Goal: Find contact information: Find contact information

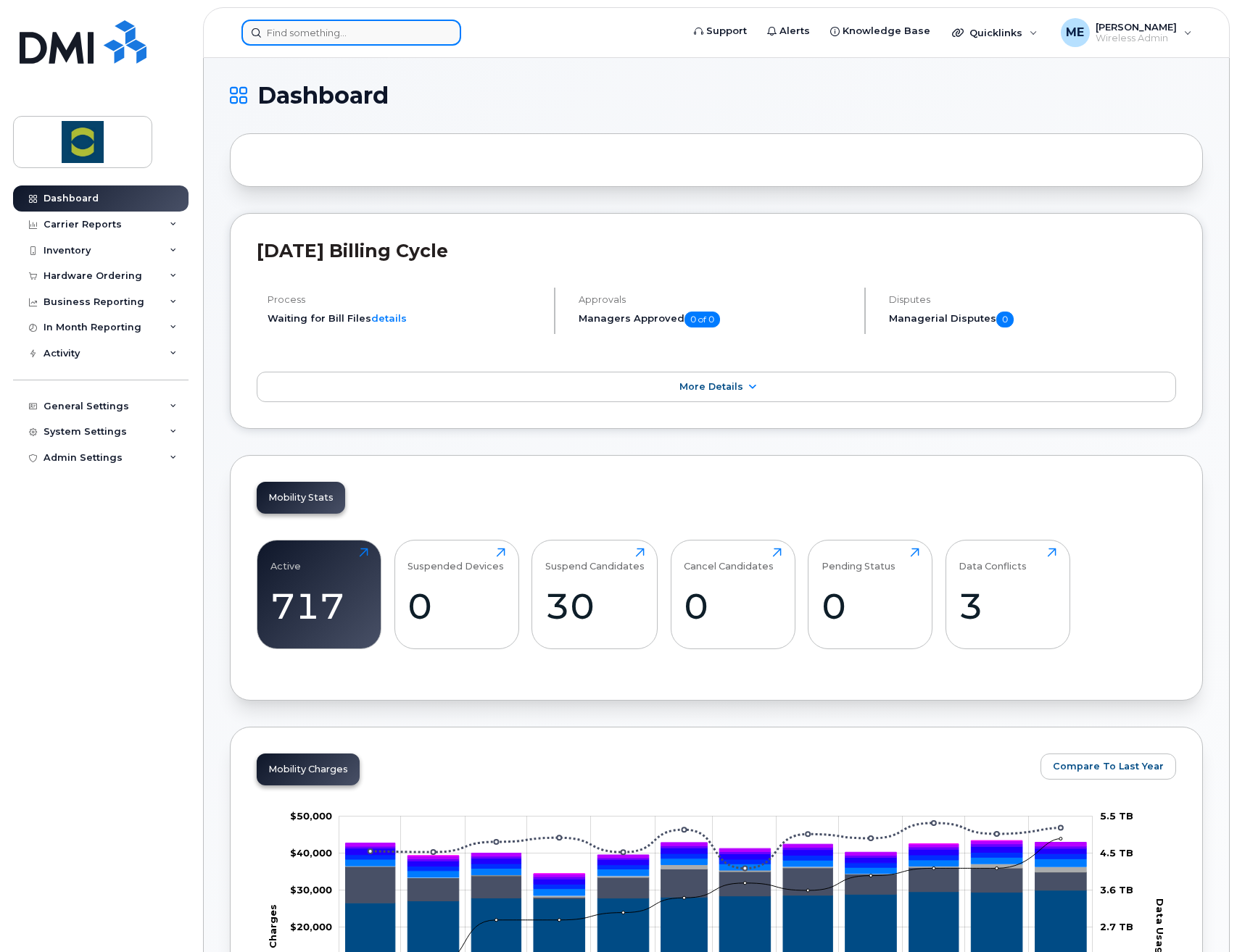
click at [323, 38] on input at bounding box center [351, 32] width 220 height 26
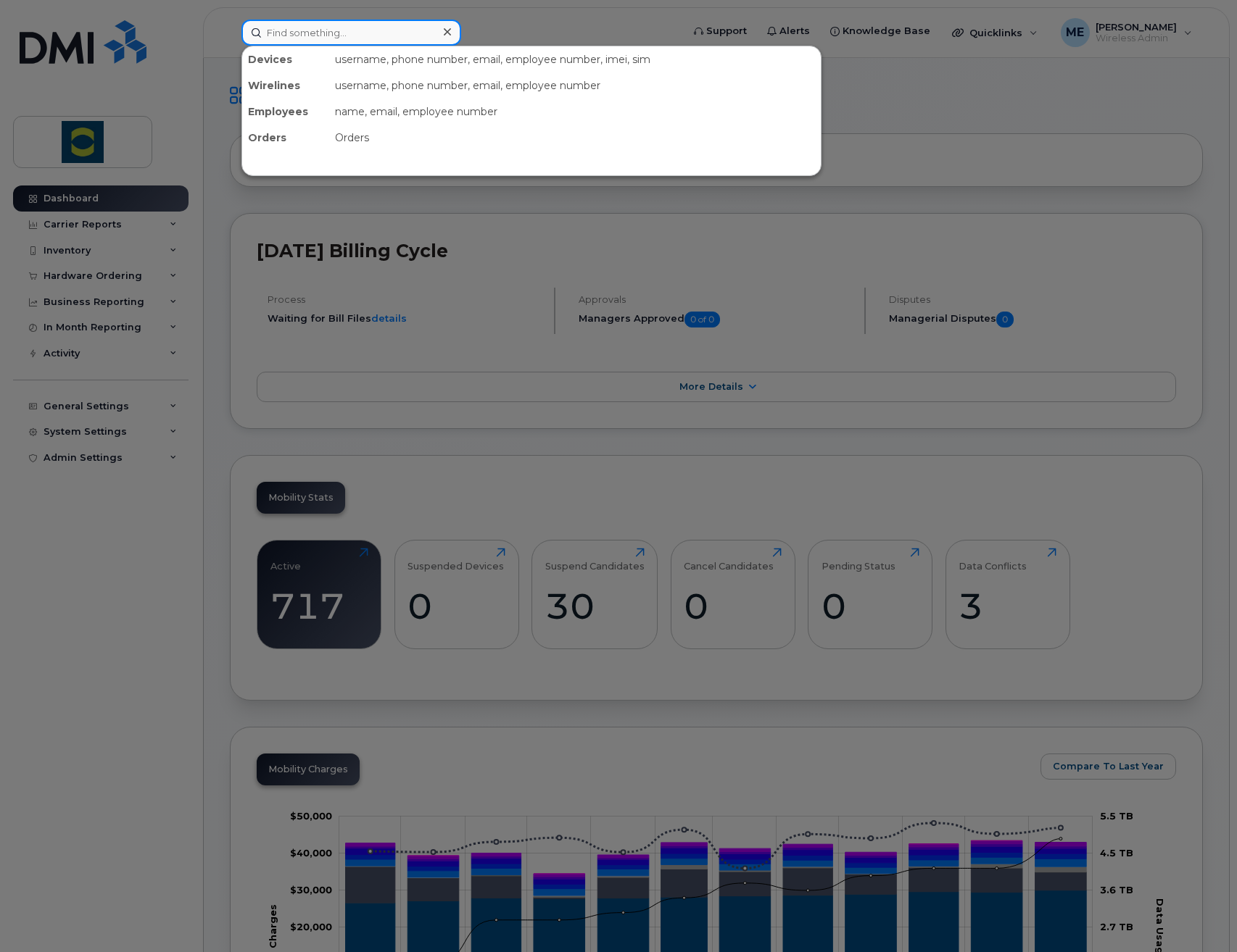
click at [344, 34] on input at bounding box center [351, 32] width 220 height 26
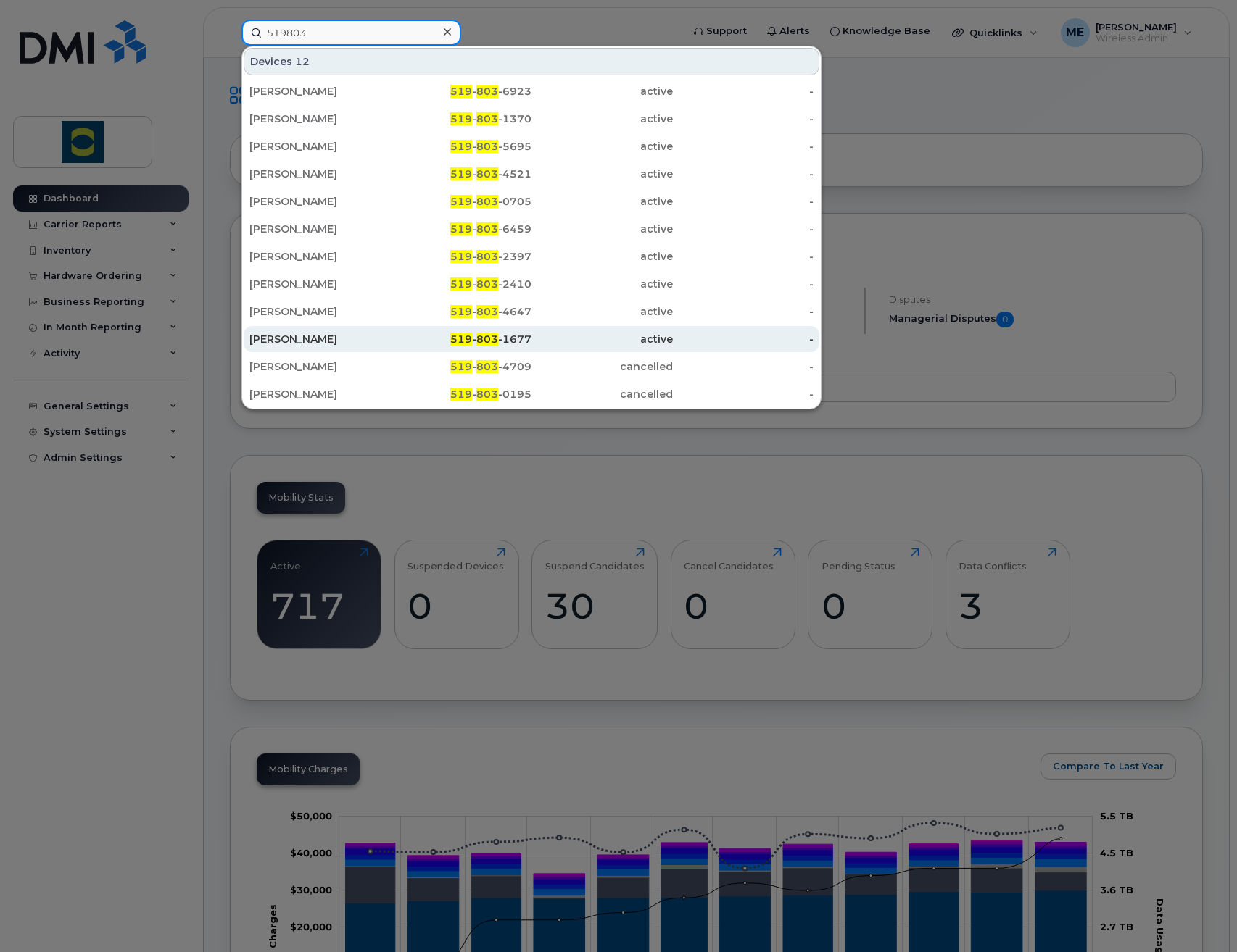
type input "519803"
click at [323, 342] on div "[PERSON_NAME]" at bounding box center [320, 339] width 141 height 15
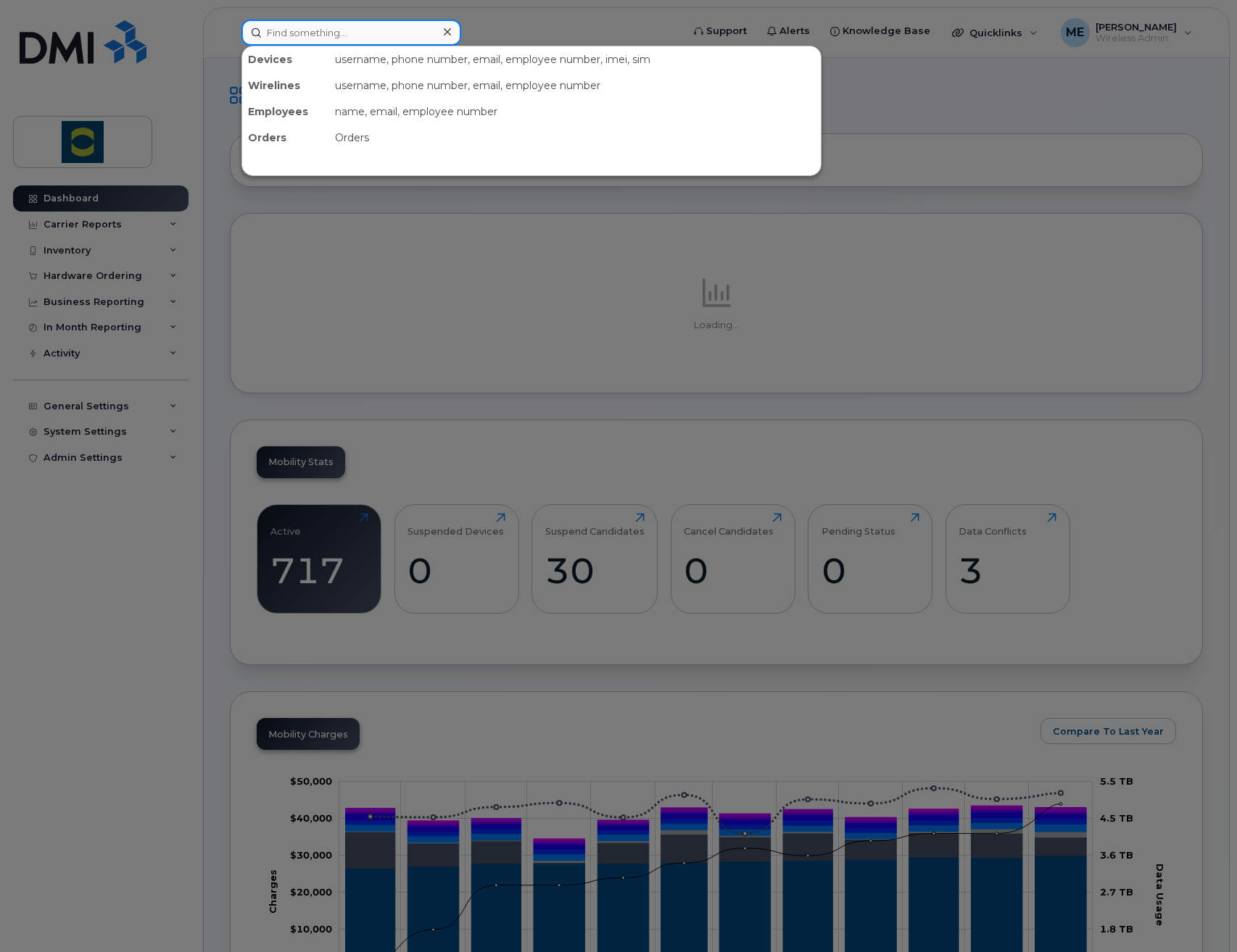
click at [373, 40] on input at bounding box center [351, 32] width 220 height 26
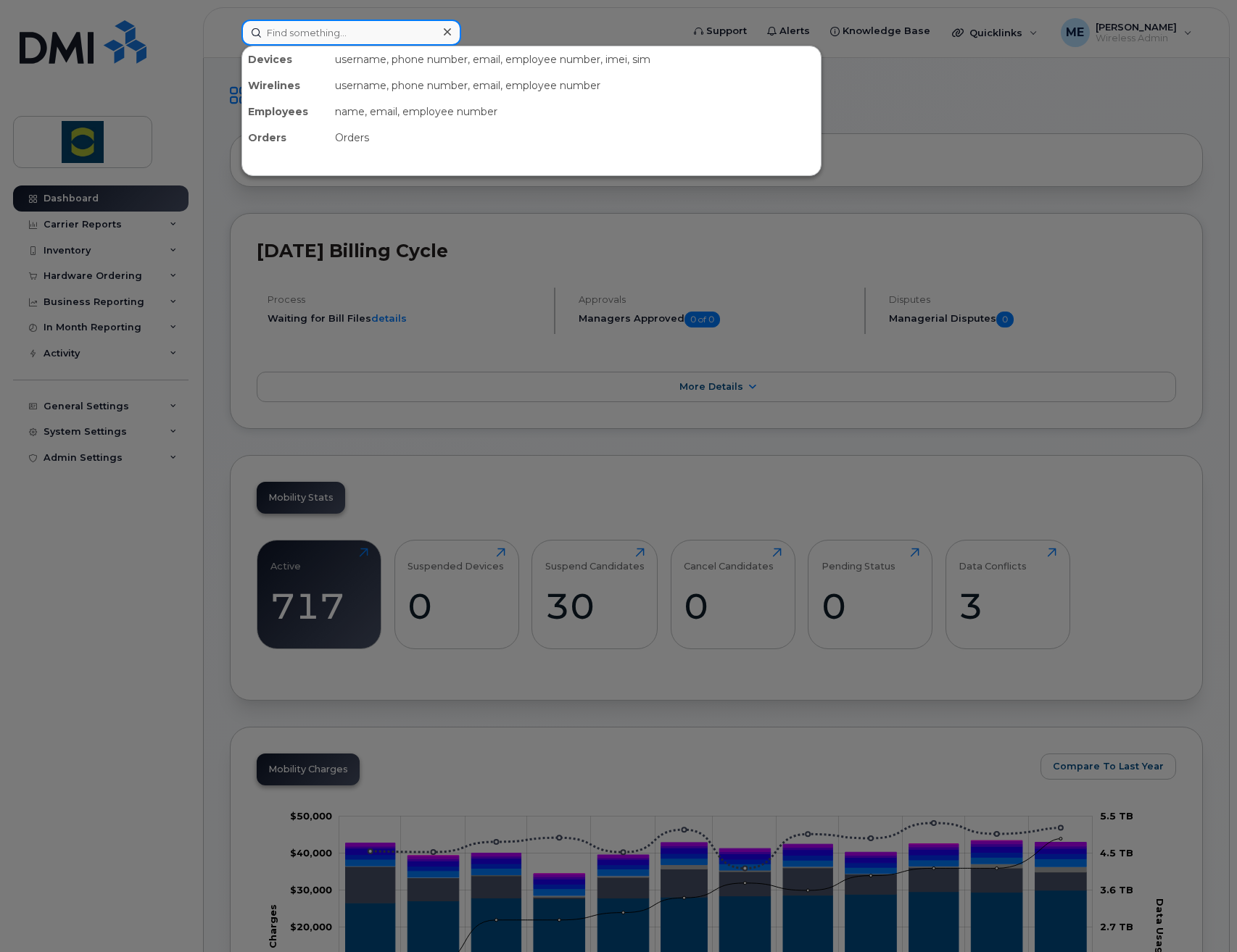
paste input "SCTASK0707634"
type input "SCTASK0707634"
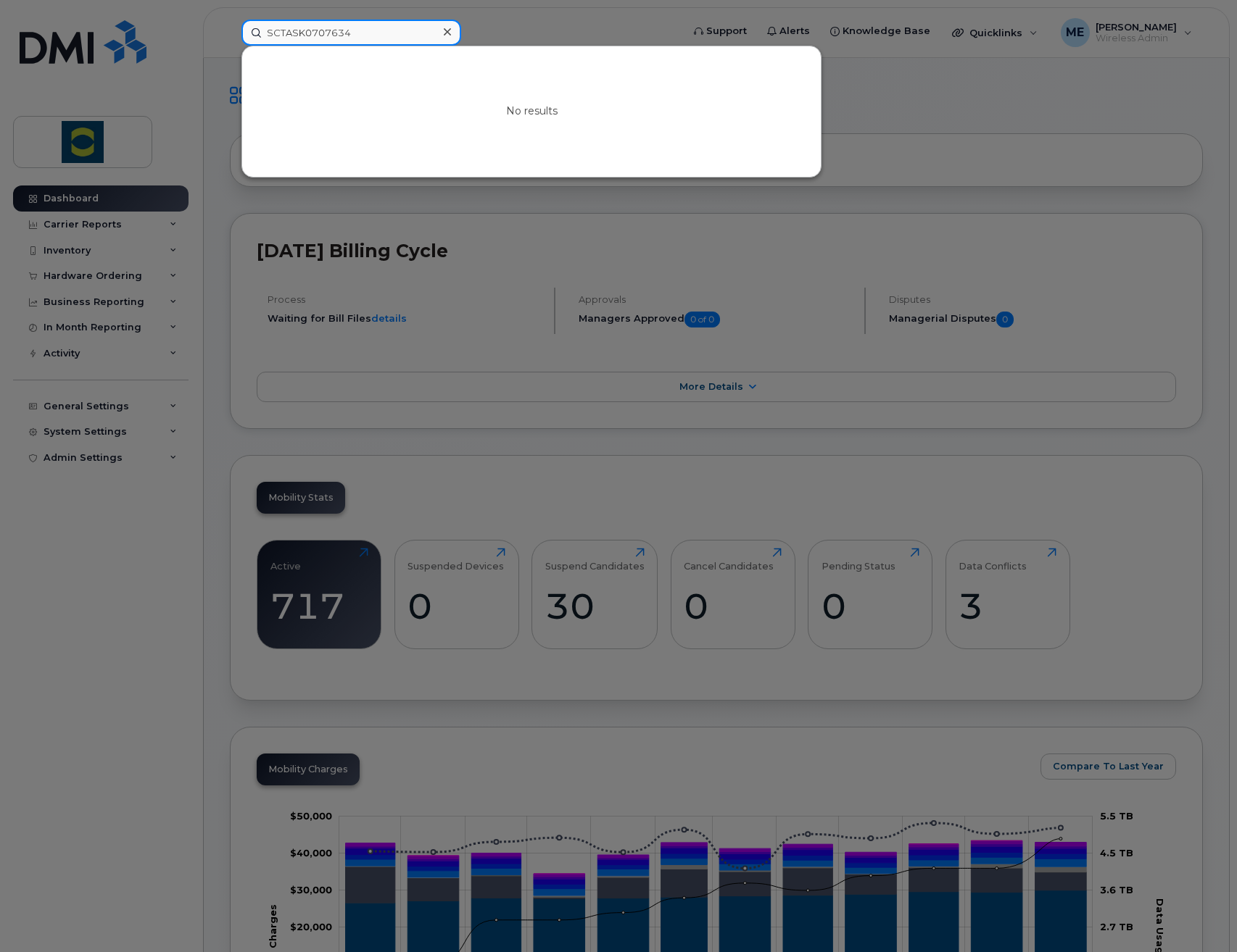
drag, startPoint x: 373, startPoint y: 40, endPoint x: 268, endPoint y: 40, distance: 105.0
click at [268, 40] on input "SCTASK0707634" at bounding box center [351, 32] width 220 height 26
paste input "[PERSON_NAME]"
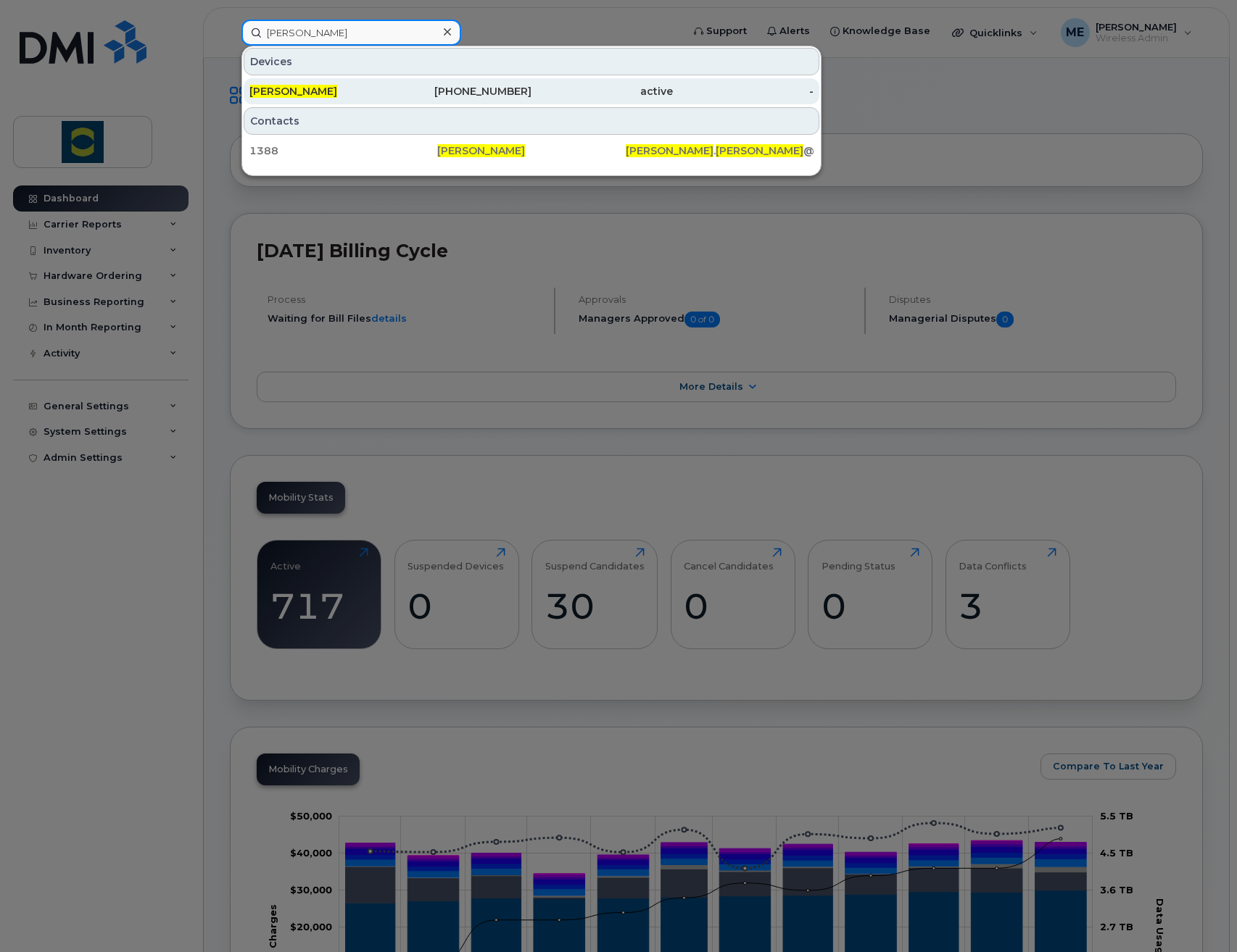
type input "Robert Saunders"
click at [340, 85] on div "Robert Saunders" at bounding box center [320, 91] width 141 height 15
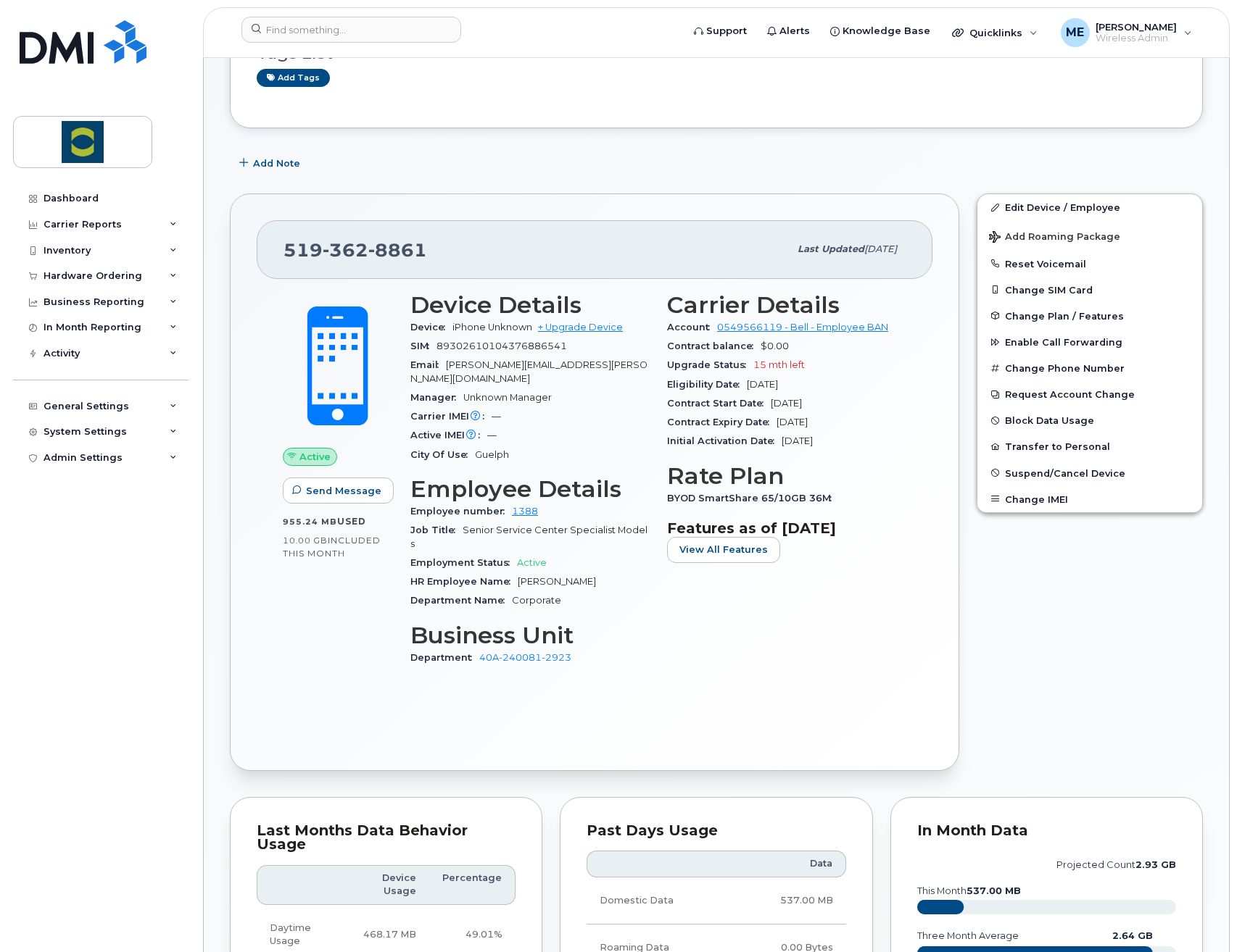
scroll to position [145, 0]
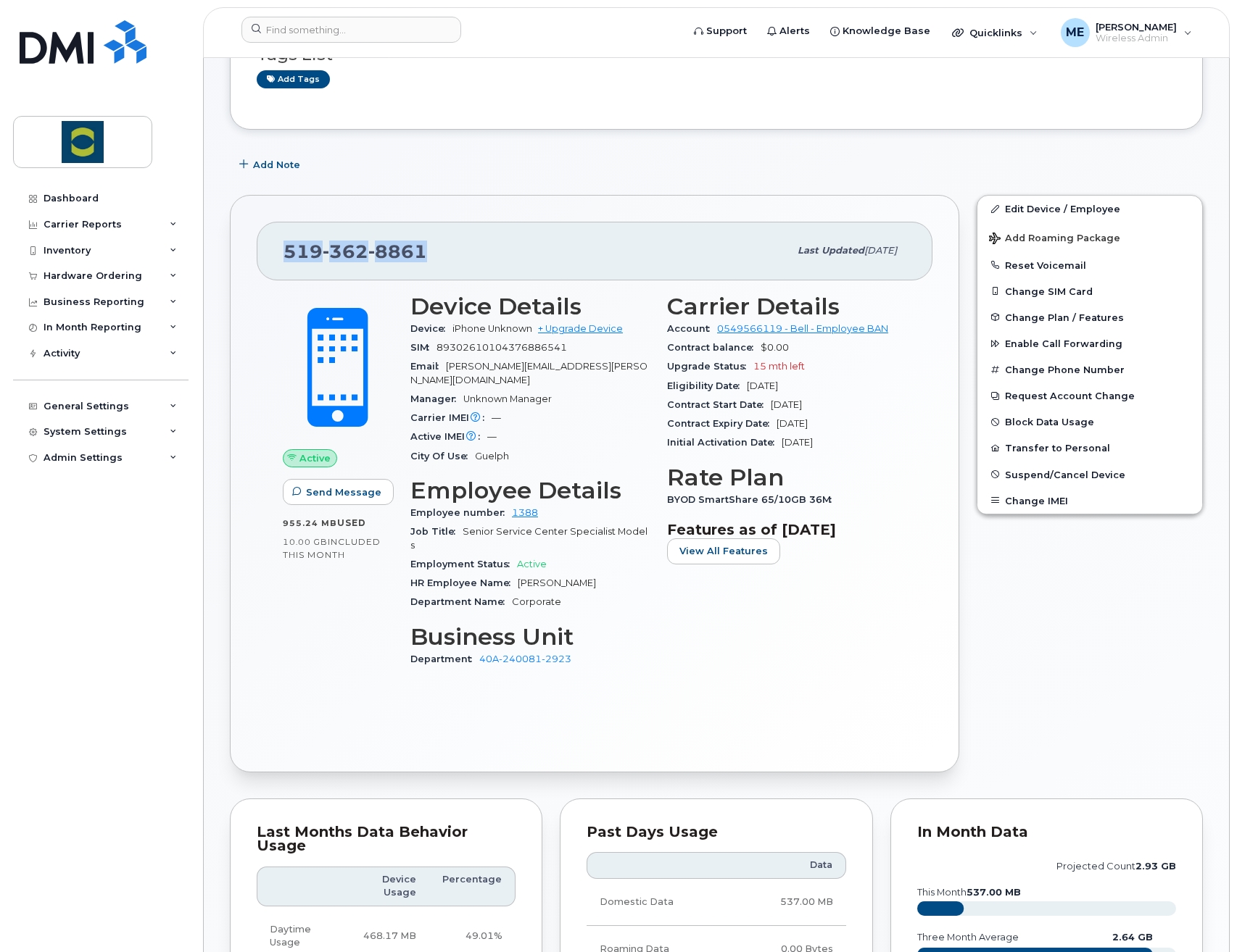
drag, startPoint x: 440, startPoint y: 244, endPoint x: 282, endPoint y: 263, distance: 159.1
click at [282, 263] on div "519 362 8861 Last updated Jun 17, 2024" at bounding box center [594, 251] width 676 height 58
copy span "519 362 8861"
